Goal: Information Seeking & Learning: Understand process/instructions

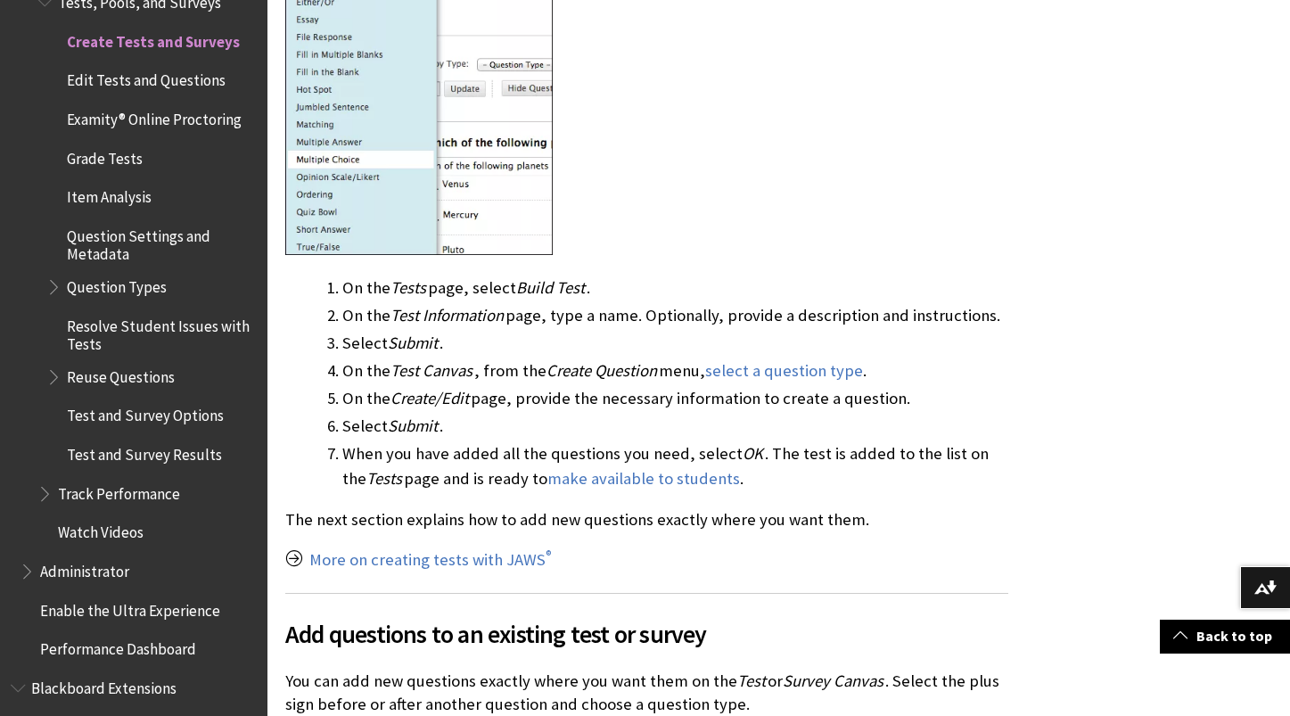
scroll to position [1977, 0]
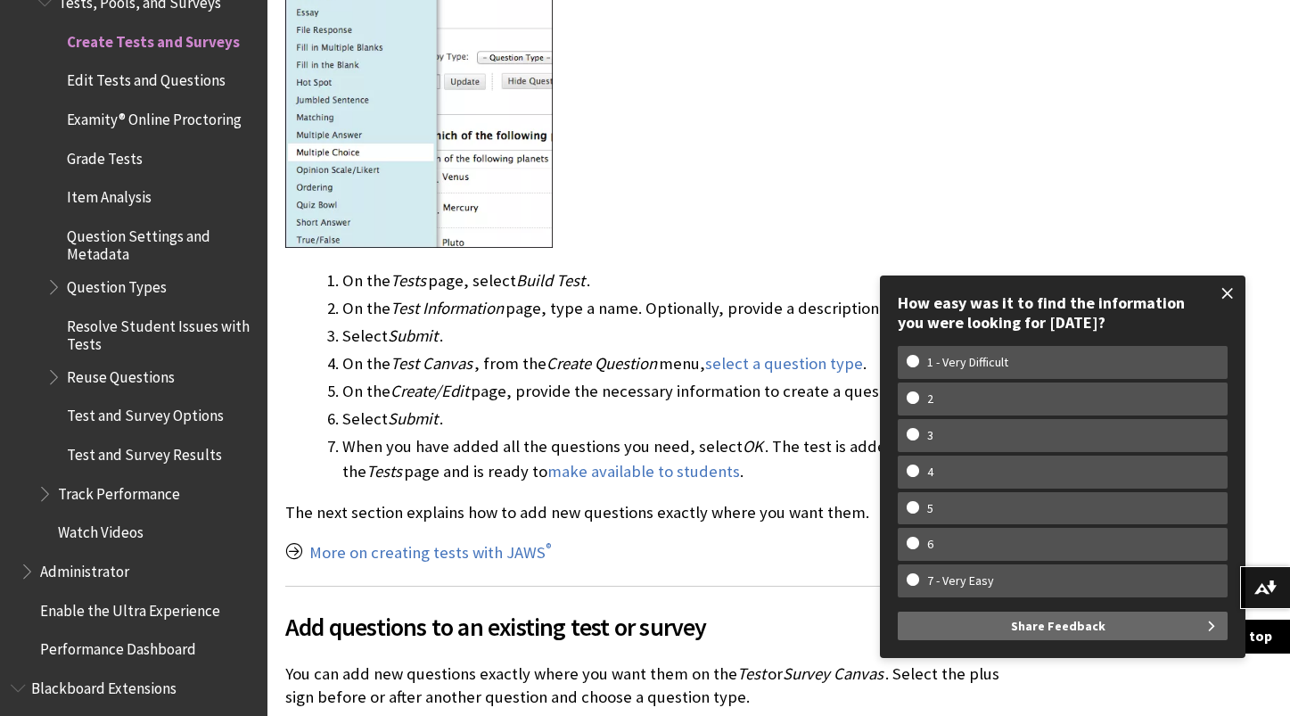
click at [1233, 287] on span at bounding box center [1227, 293] width 37 height 37
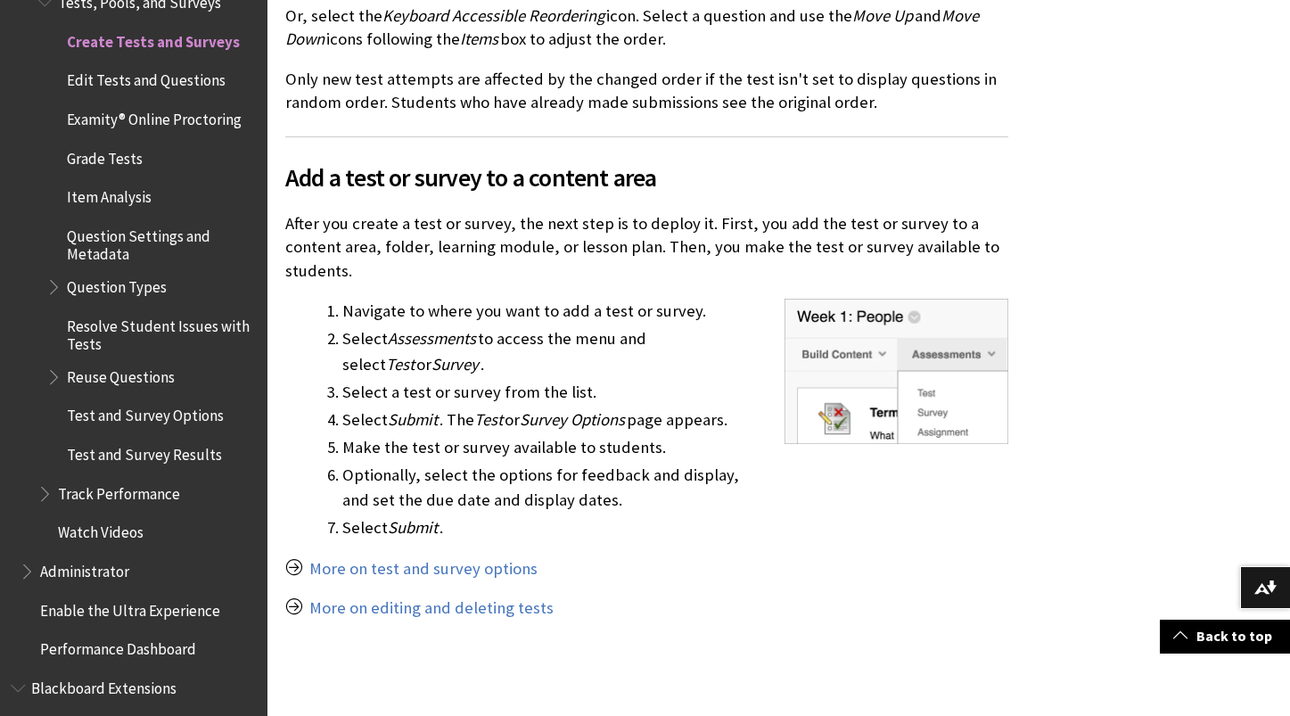
scroll to position [3959, 0]
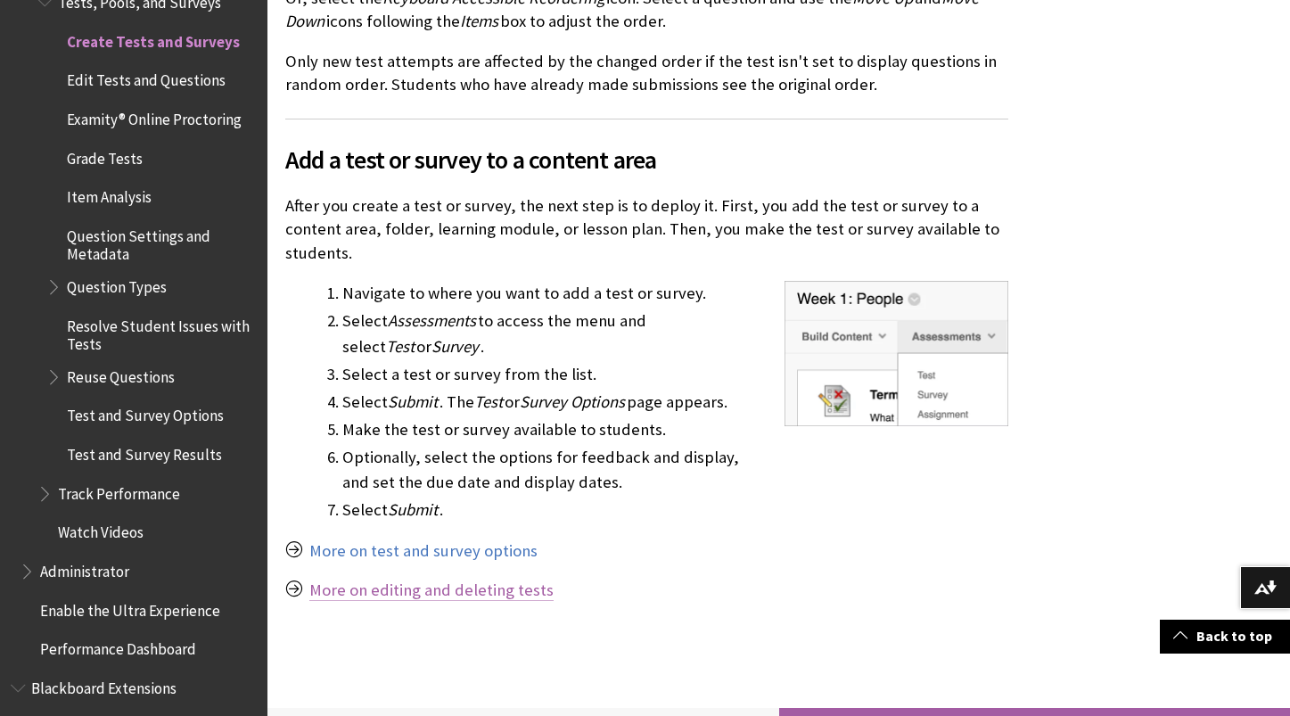
click at [505, 580] on link "More on editing and deleting tests" at bounding box center [431, 590] width 244 height 21
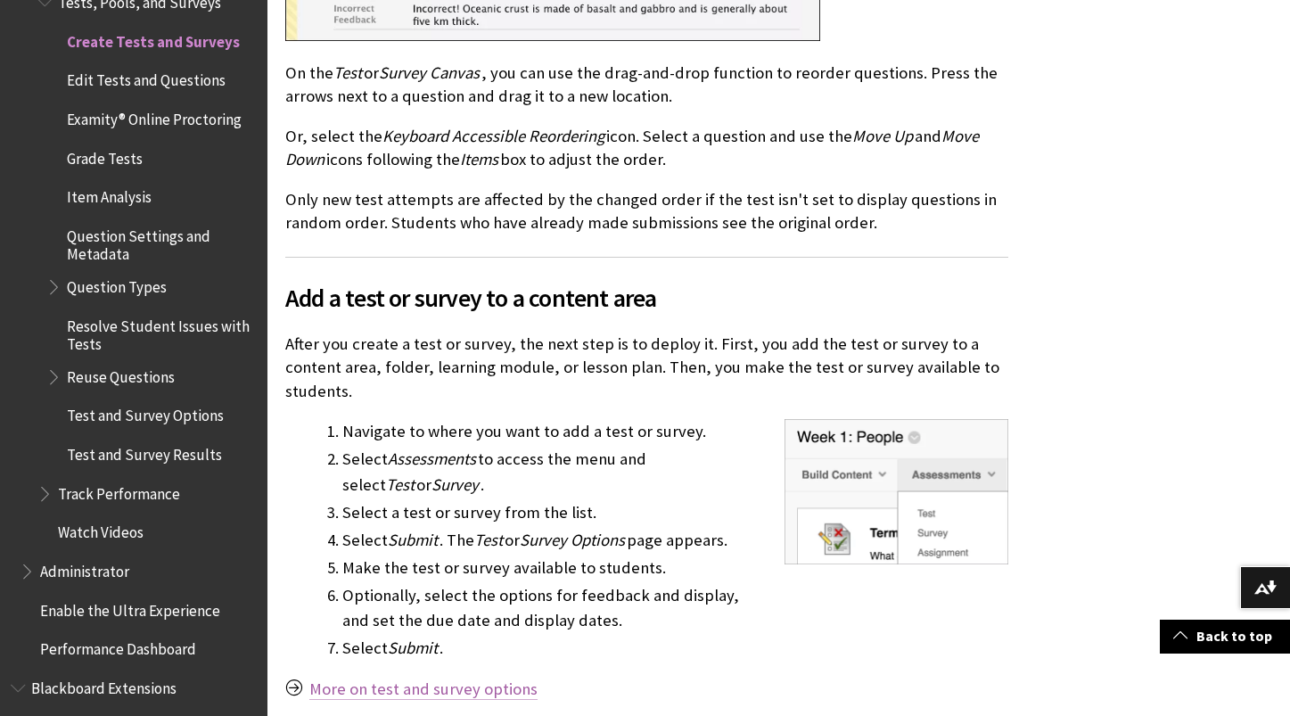
click at [507, 679] on link "More on test and survey options" at bounding box center [423, 689] width 228 height 21
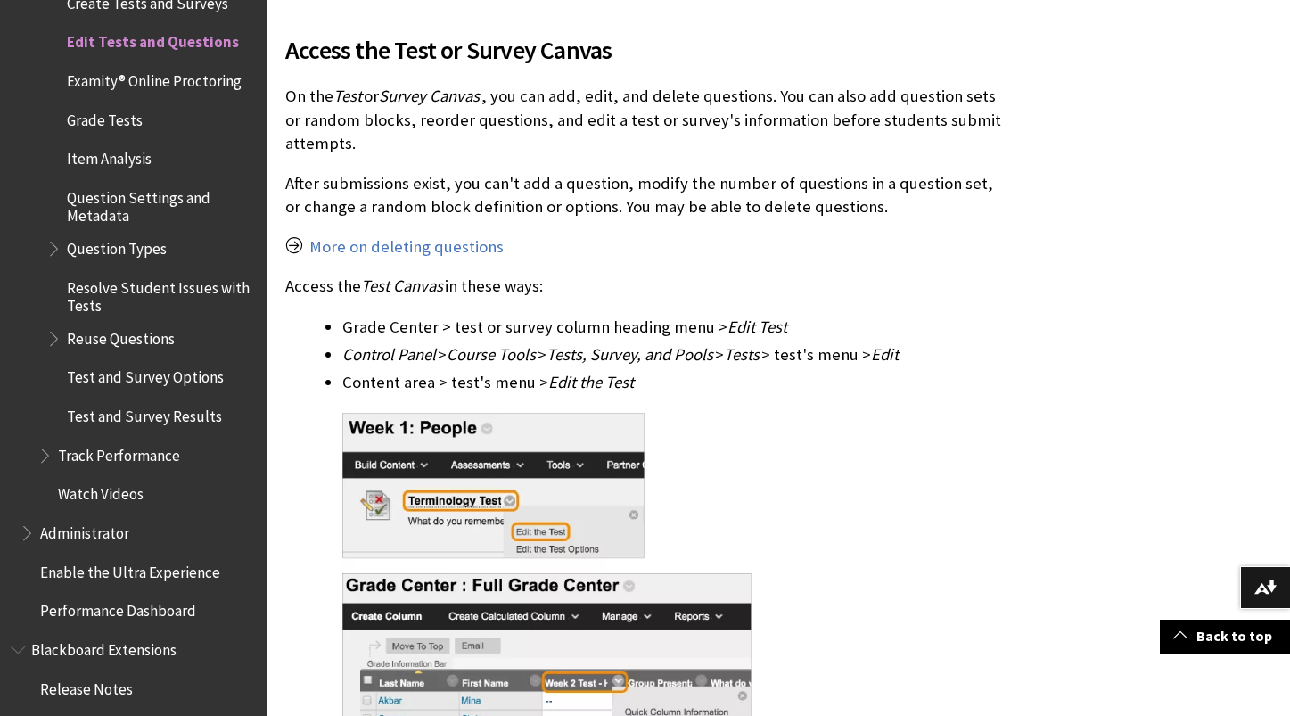
scroll to position [577, 0]
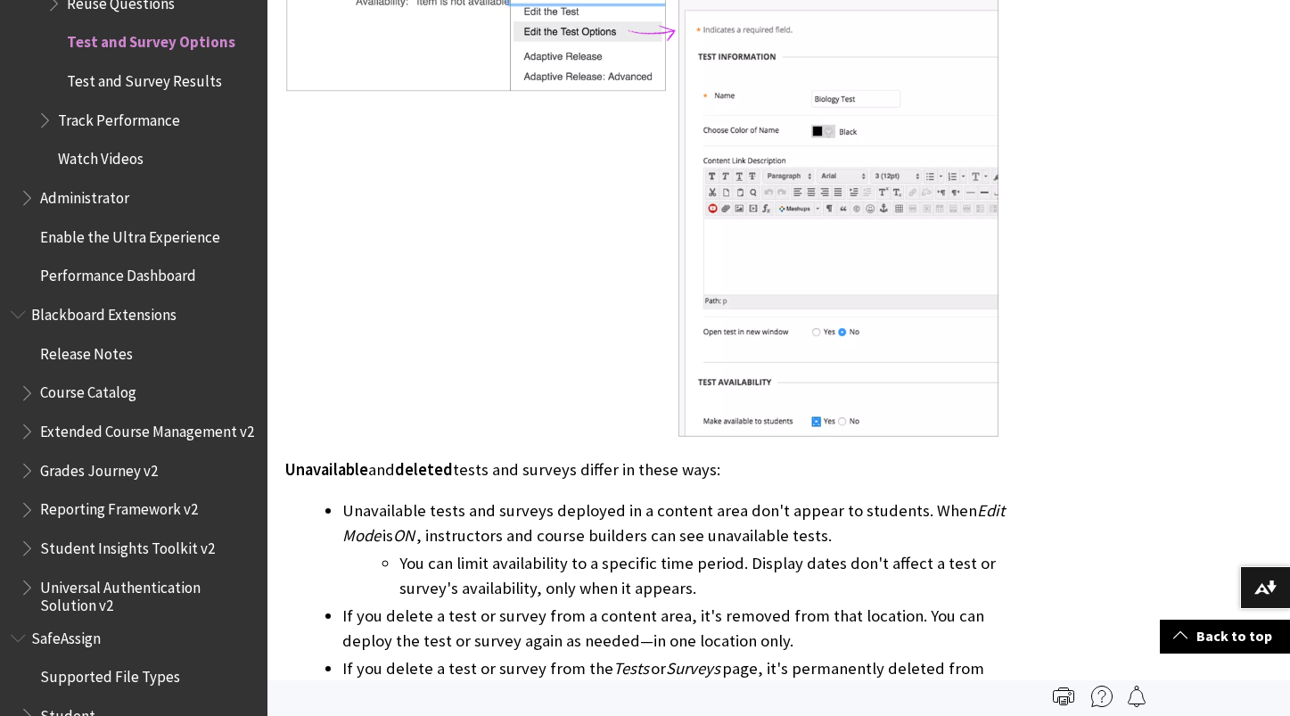
scroll to position [698, 0]
